Goal: Complete application form: Complete application form

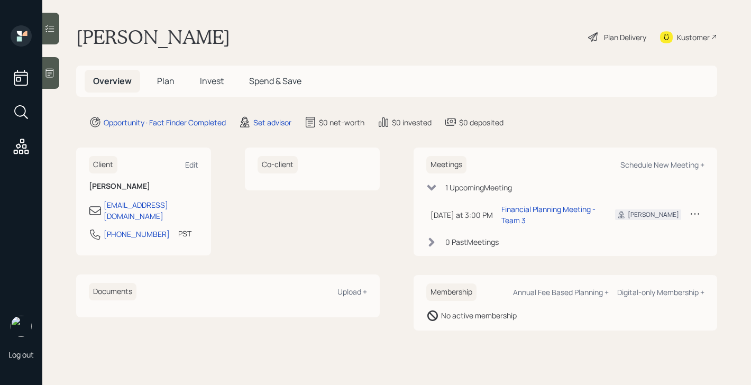
click at [166, 78] on span "Plan" at bounding box center [165, 81] width 17 height 12
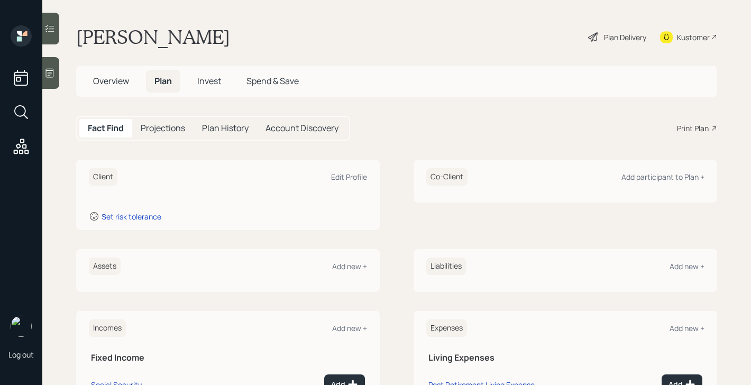
scroll to position [131, 0]
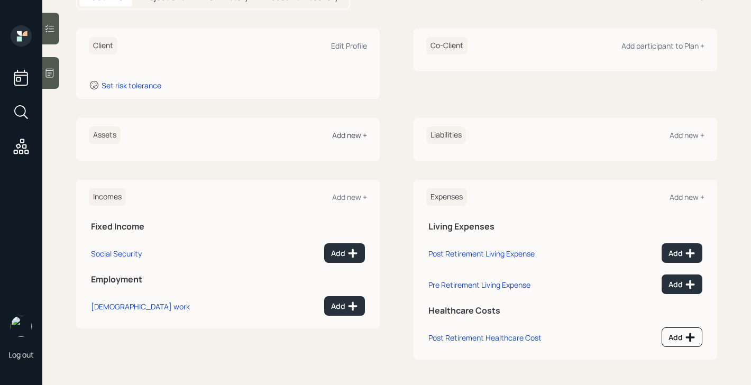
click at [353, 135] on div "Add new +" at bounding box center [349, 135] width 35 height 10
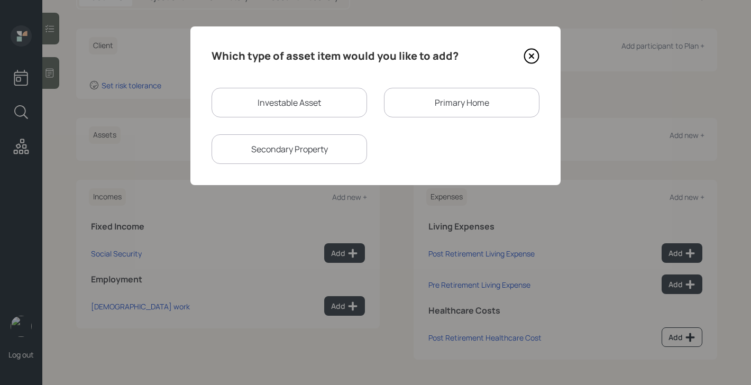
click at [399, 94] on div "Primary Home" at bounding box center [462, 103] width 156 height 30
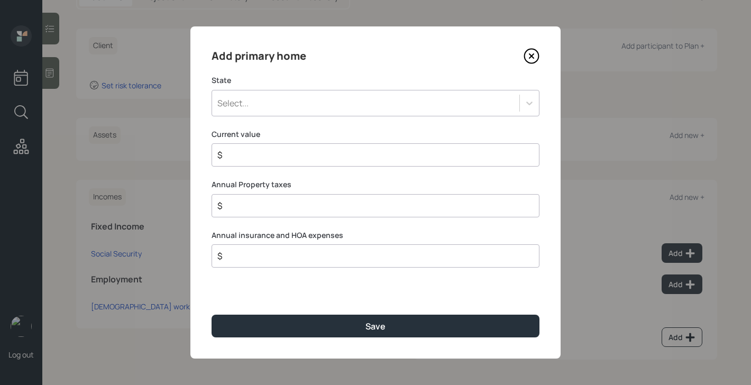
click at [375, 106] on div "Select..." at bounding box center [365, 103] width 307 height 18
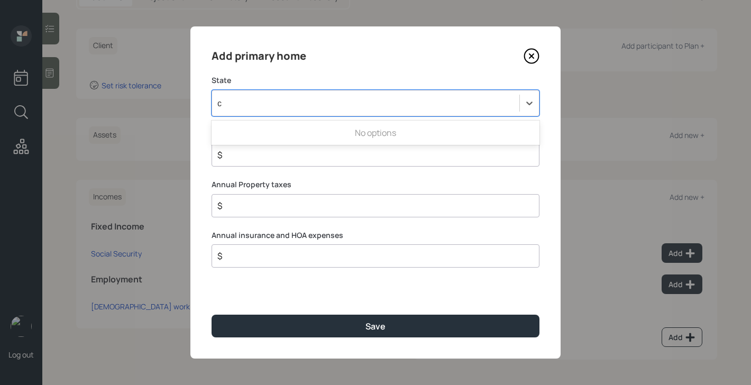
type input "ca"
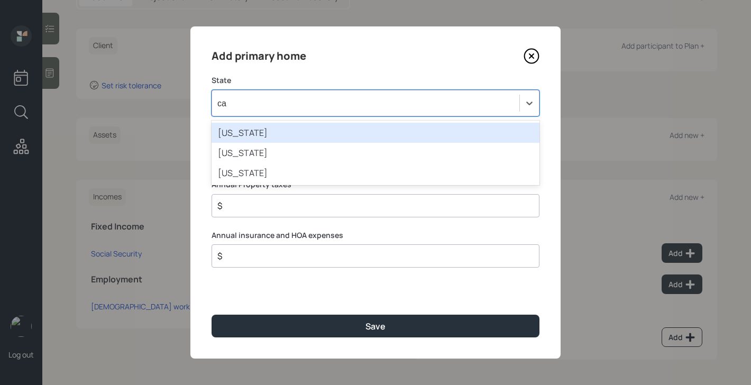
click at [321, 130] on div "[US_STATE]" at bounding box center [376, 133] width 328 height 20
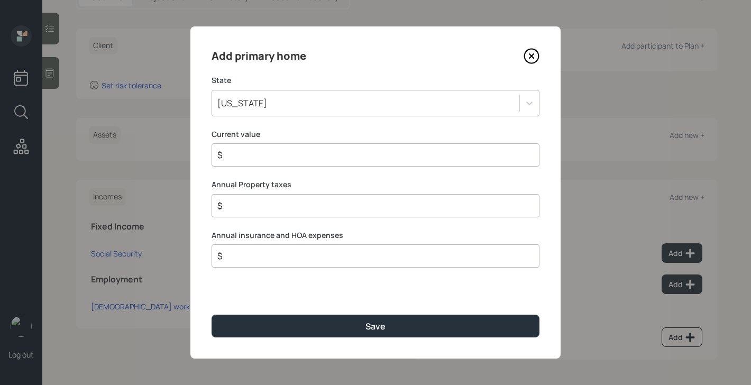
click at [310, 159] on input "$" at bounding box center [371, 155] width 310 height 13
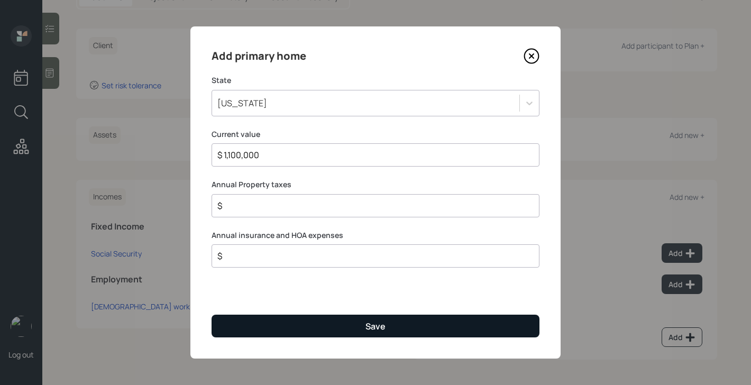
type input "$ 1,100,000"
click at [311, 327] on button "Save" at bounding box center [376, 326] width 328 height 23
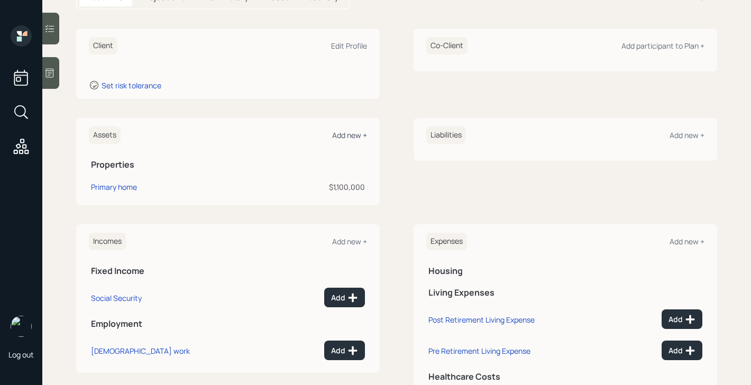
click at [337, 134] on div "Add new +" at bounding box center [349, 135] width 35 height 10
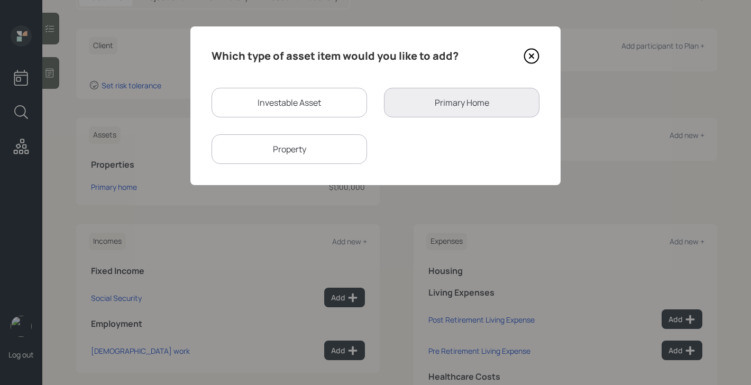
click at [329, 114] on div "Investable Asset" at bounding box center [290, 103] width 156 height 30
select select "taxable"
select select "balanced"
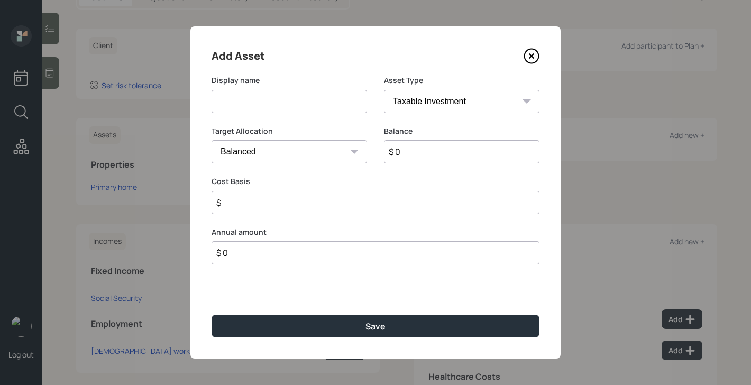
click at [322, 101] on input at bounding box center [290, 101] width 156 height 23
type input "Vanguard"
click at [457, 98] on select "SEP [PERSON_NAME] IRA 401(k) [PERSON_NAME] 401(k) 403(b) [PERSON_NAME] 403(b) 4…" at bounding box center [462, 101] width 156 height 23
click at [384, 90] on select "SEP [PERSON_NAME] IRA 401(k) [PERSON_NAME] 401(k) 403(b) [PERSON_NAME] 403(b) 4…" at bounding box center [462, 101] width 156 height 23
click at [414, 152] on input "$ 0" at bounding box center [462, 151] width 156 height 23
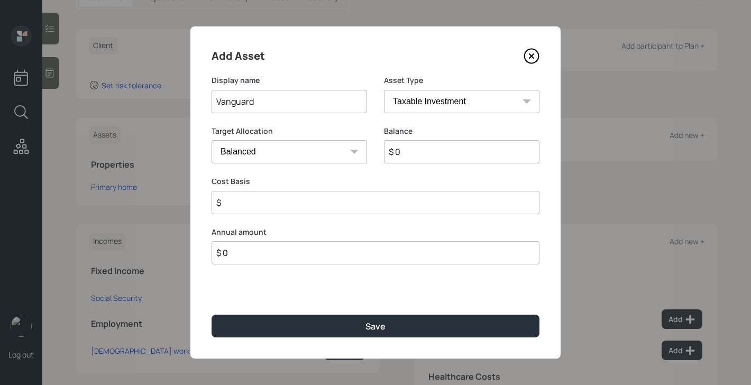
click at [414, 152] on input "$ 0" at bounding box center [462, 151] width 156 height 23
type input "$ 230,000"
click at [392, 203] on input "$" at bounding box center [376, 202] width 328 height 23
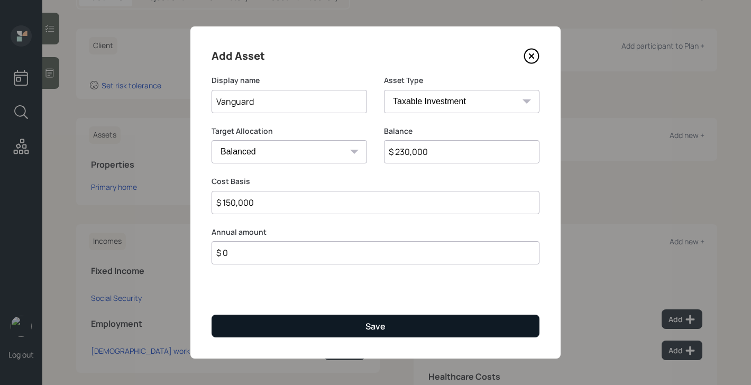
type input "$ 150,000"
click at [412, 332] on button "Save" at bounding box center [376, 326] width 328 height 23
